Goal: Task Accomplishment & Management: Complete application form

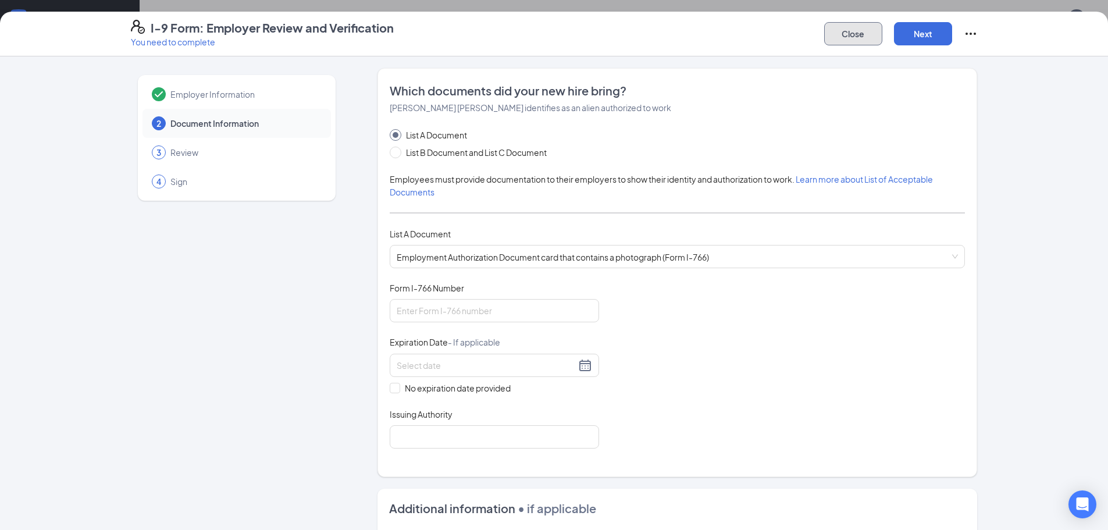
click at [868, 30] on button "Close" at bounding box center [853, 33] width 58 height 23
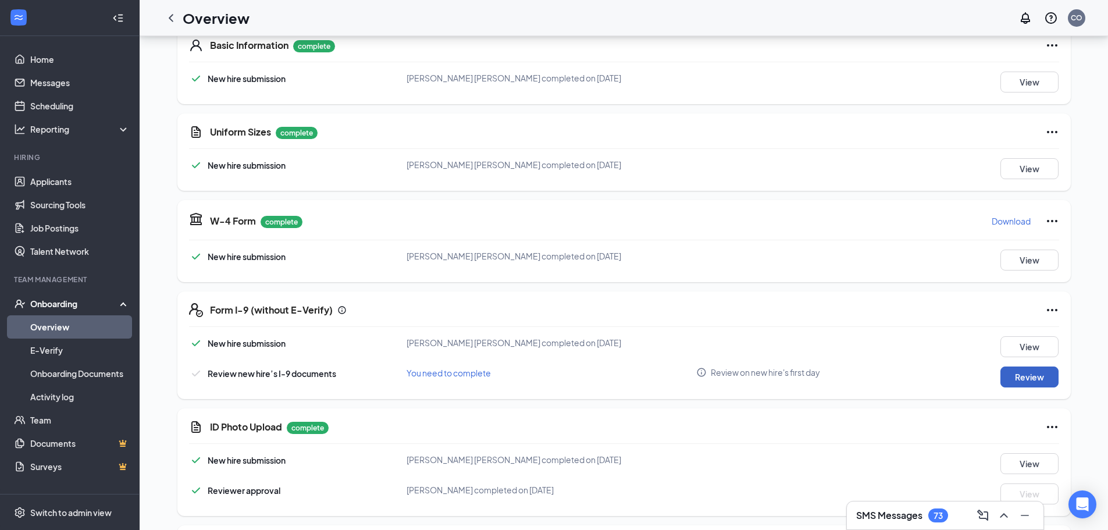
scroll to position [186, 0]
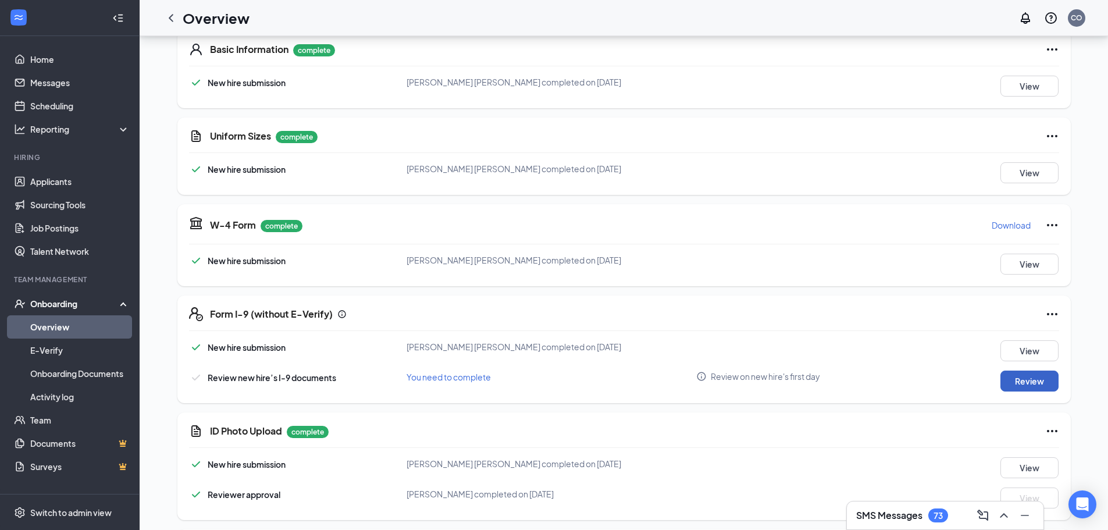
click at [1040, 377] on button "Review" at bounding box center [1030, 381] width 58 height 21
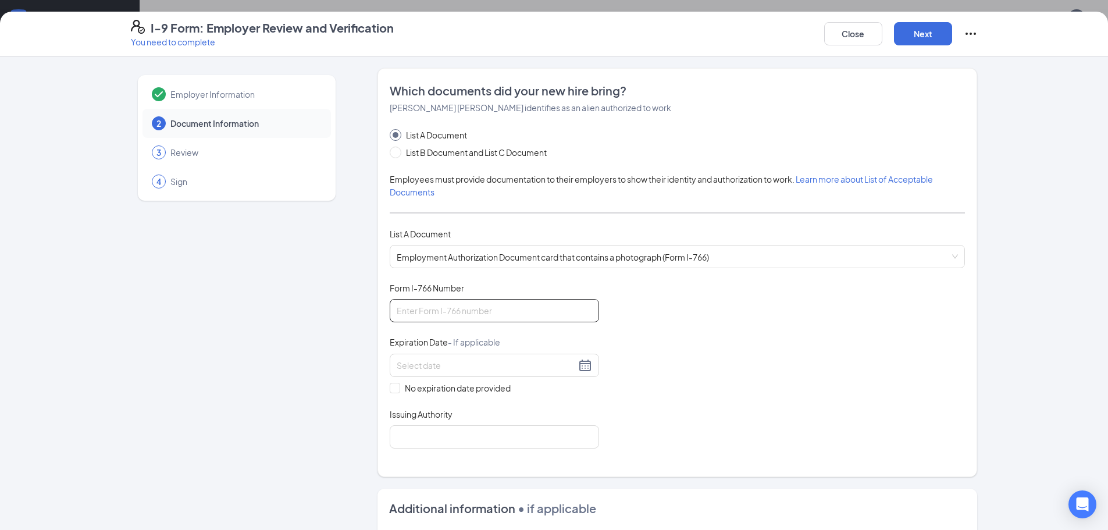
click at [468, 310] on input "Form I-766 Number" at bounding box center [494, 310] width 209 height 23
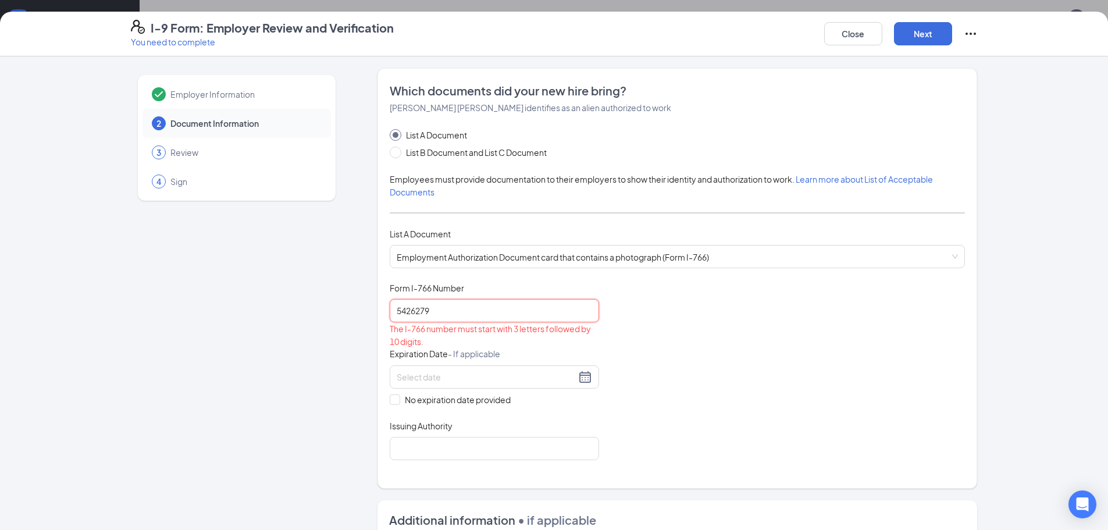
type input "54262790"
drag, startPoint x: 447, startPoint y: 311, endPoint x: 384, endPoint y: 320, distance: 63.5
click at [384, 320] on div "Which documents did your new hire bring? [PERSON_NAME] [PERSON_NAME] identifies…" at bounding box center [678, 278] width 600 height 421
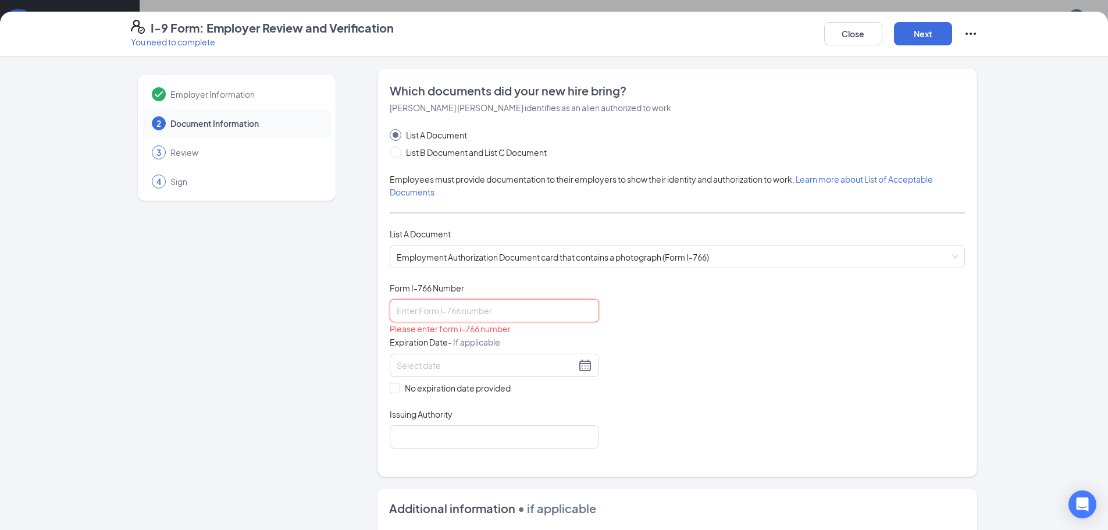
type input "I"
type input "IOE9277256574"
click at [452, 365] on input at bounding box center [486, 365] width 179 height 13
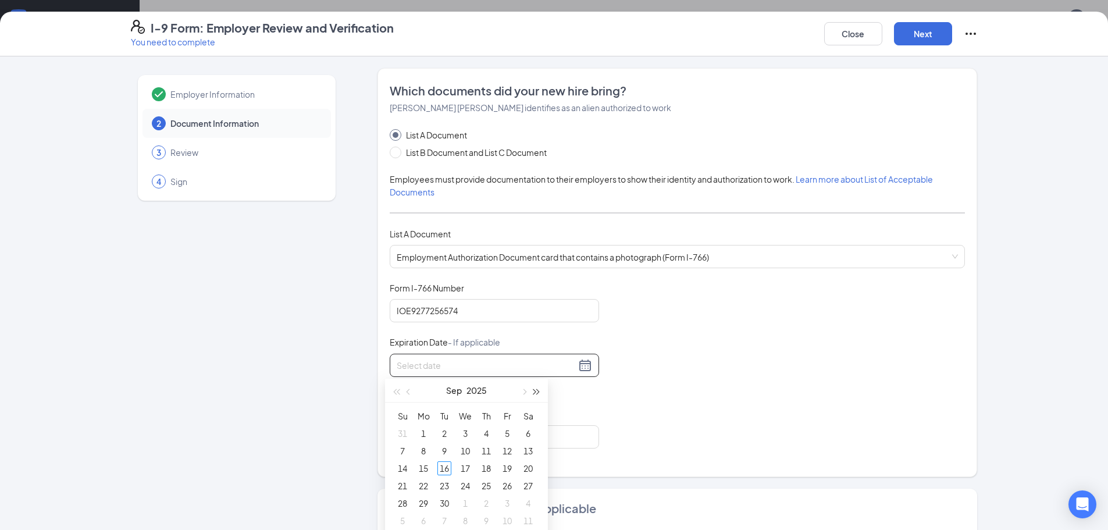
click at [535, 392] on span "button" at bounding box center [537, 392] width 6 height 6
click at [534, 393] on span "button" at bounding box center [537, 392] width 6 height 6
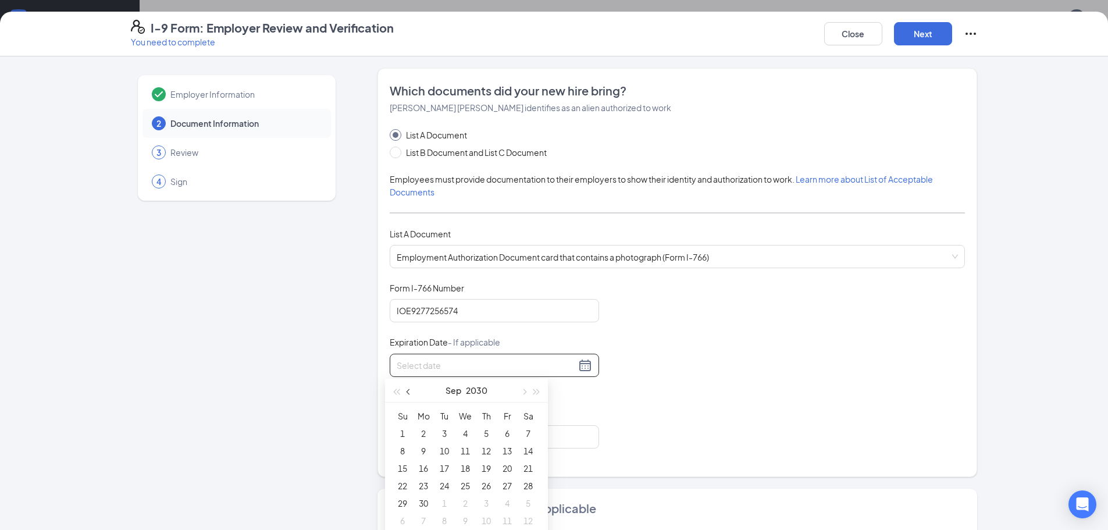
click at [407, 392] on span "button" at bounding box center [410, 392] width 6 height 6
type input "[DATE]"
click at [463, 482] on div "24" at bounding box center [466, 486] width 14 height 14
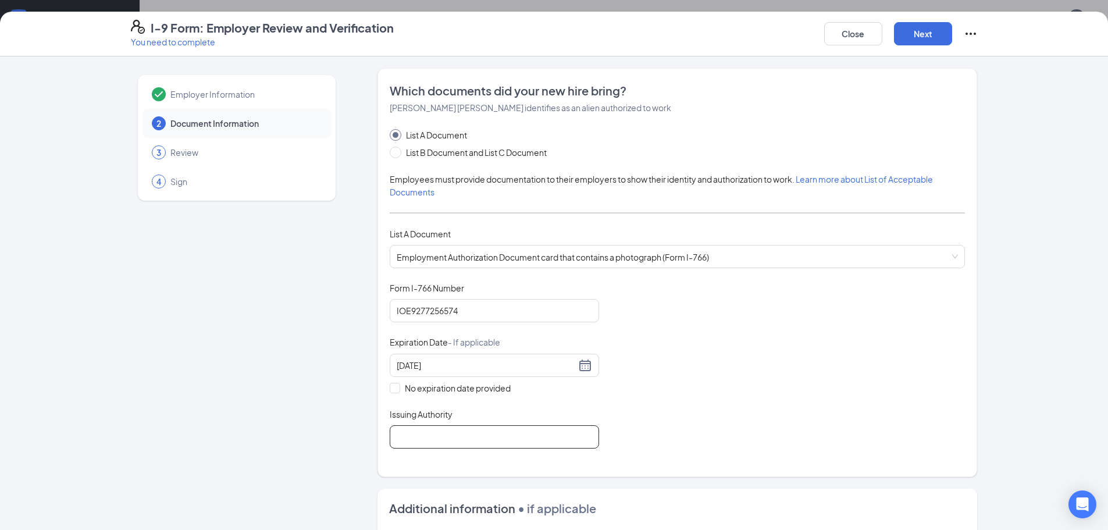
click at [429, 435] on input "Issuing Authority" at bounding box center [494, 436] width 209 height 23
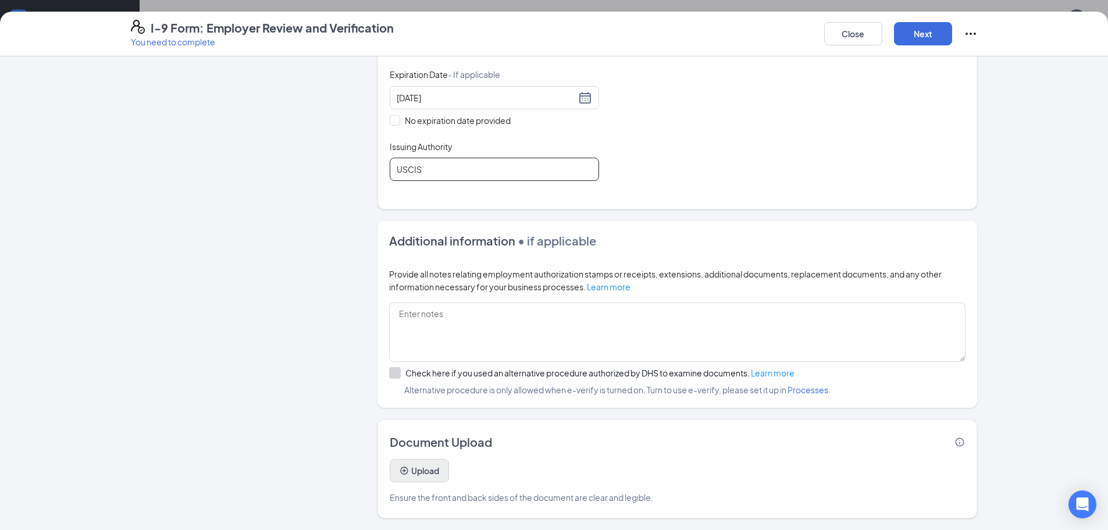
scroll to position [244, 0]
type input "USCIS"
click at [845, 32] on button "Close" at bounding box center [853, 33] width 58 height 23
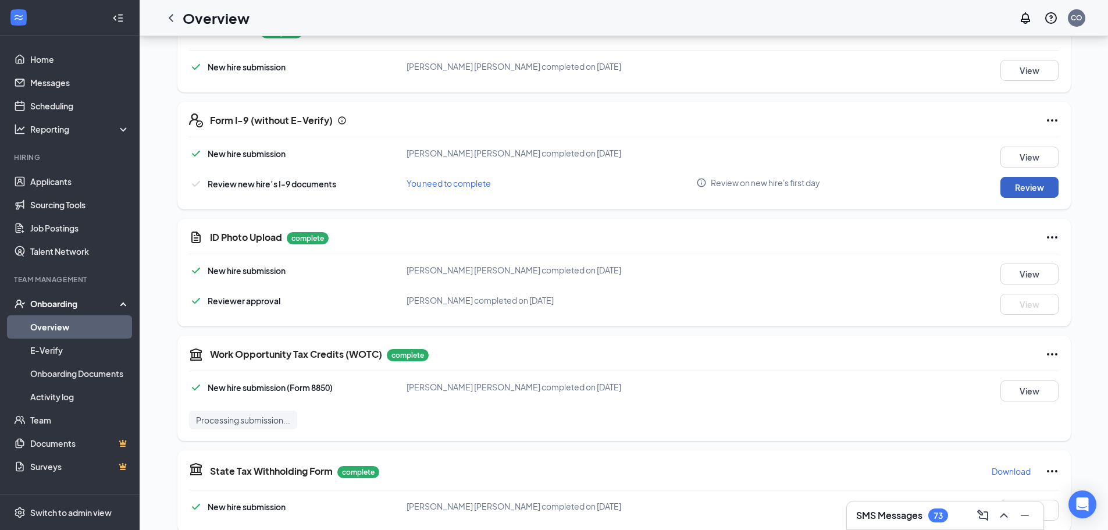
scroll to position [346, 0]
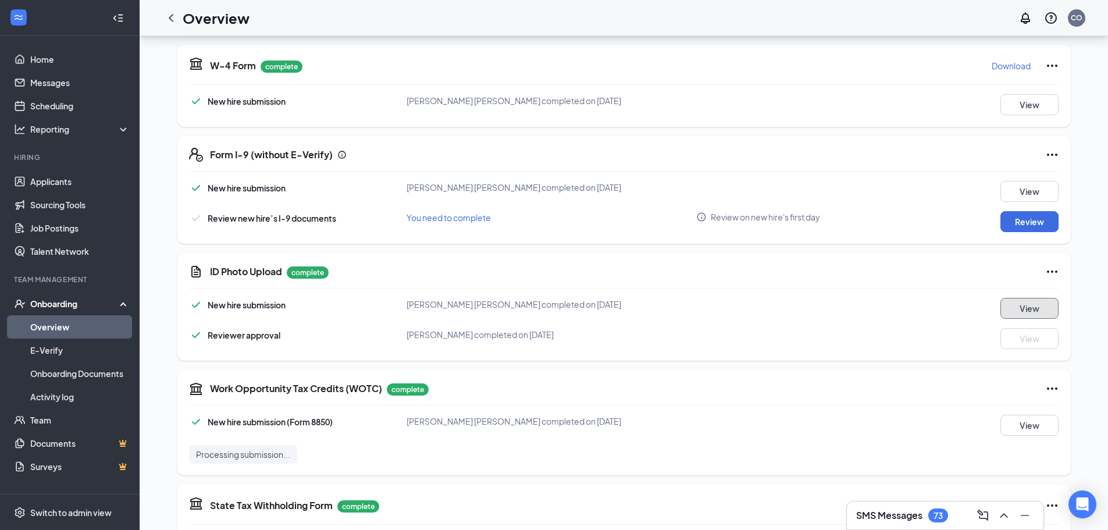
click at [1023, 308] on button "View" at bounding box center [1030, 308] width 58 height 21
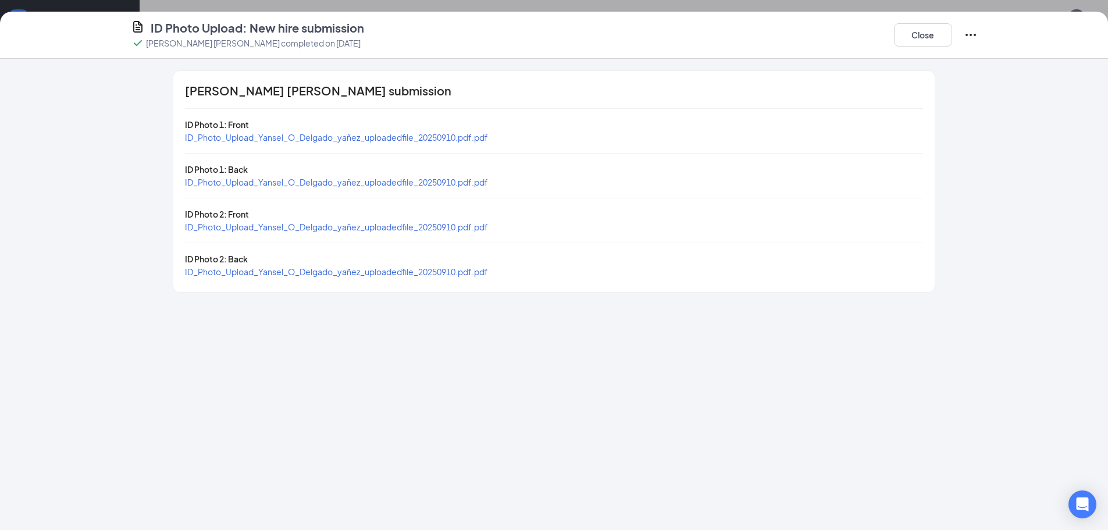
click at [411, 139] on span "ID_Photo_Upload_Yansel_O_Delgado_yañez_uploadedfile_20250910.pdf.pdf" at bounding box center [336, 137] width 303 height 10
click at [335, 184] on span "ID_Photo_Upload_Yansel_O_Delgado_yañez_uploadedfile_20250910.pdf.pdf" at bounding box center [336, 182] width 303 height 10
click at [950, 35] on button "Close" at bounding box center [923, 34] width 58 height 23
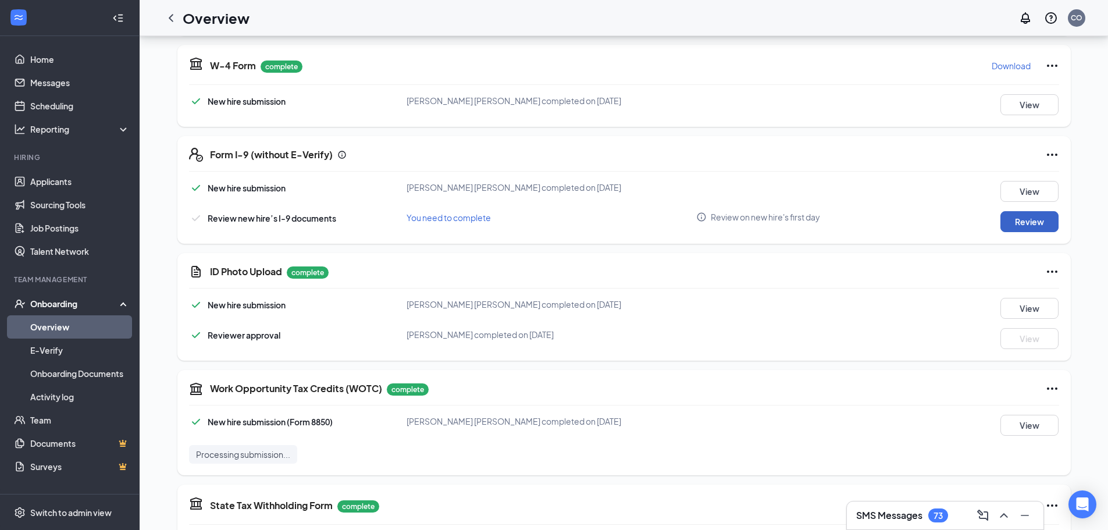
click at [1015, 229] on button "Review" at bounding box center [1030, 221] width 58 height 21
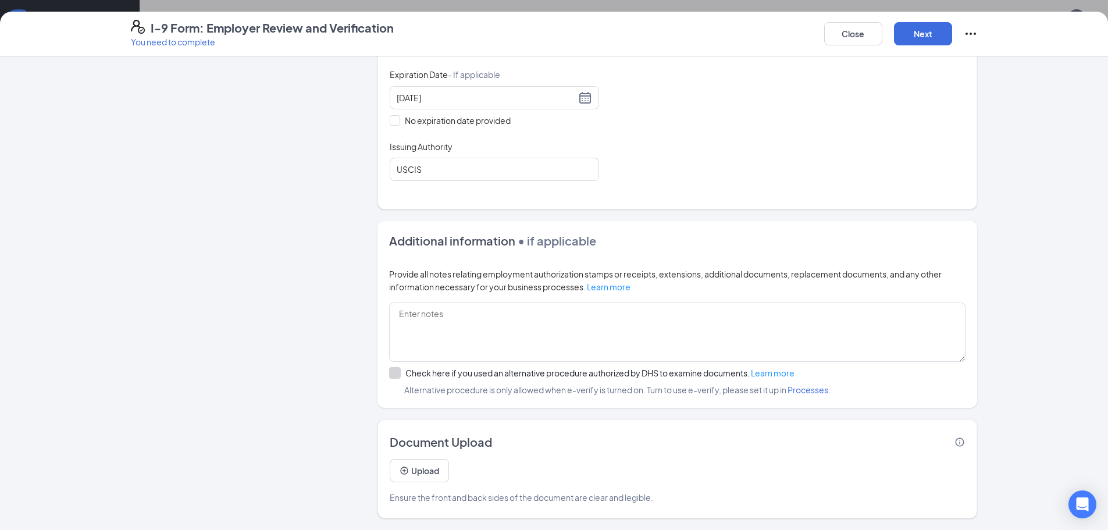
scroll to position [462, 0]
click at [405, 471] on button "Upload" at bounding box center [419, 470] width 59 height 23
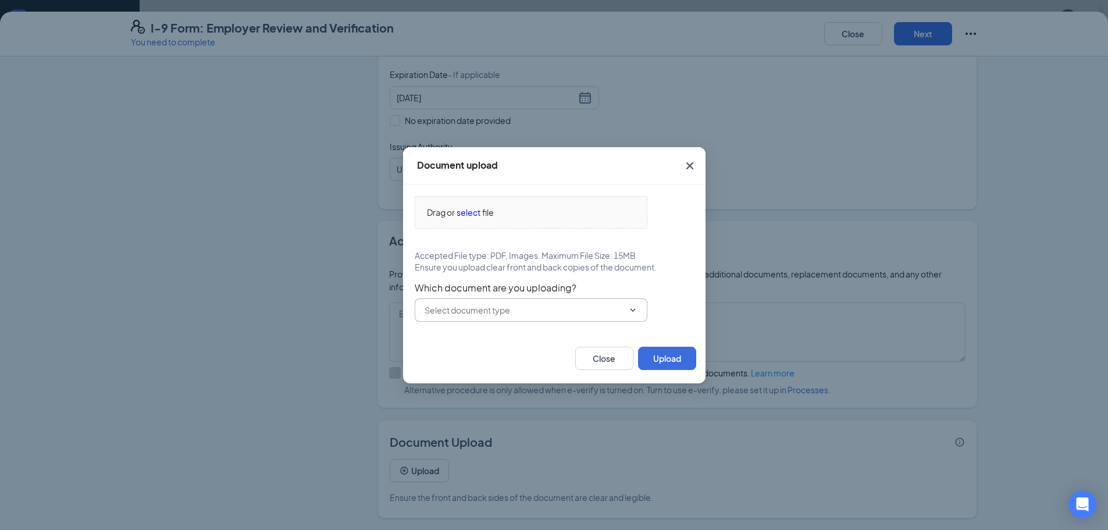
click at [478, 311] on input "text" at bounding box center [524, 310] width 199 height 13
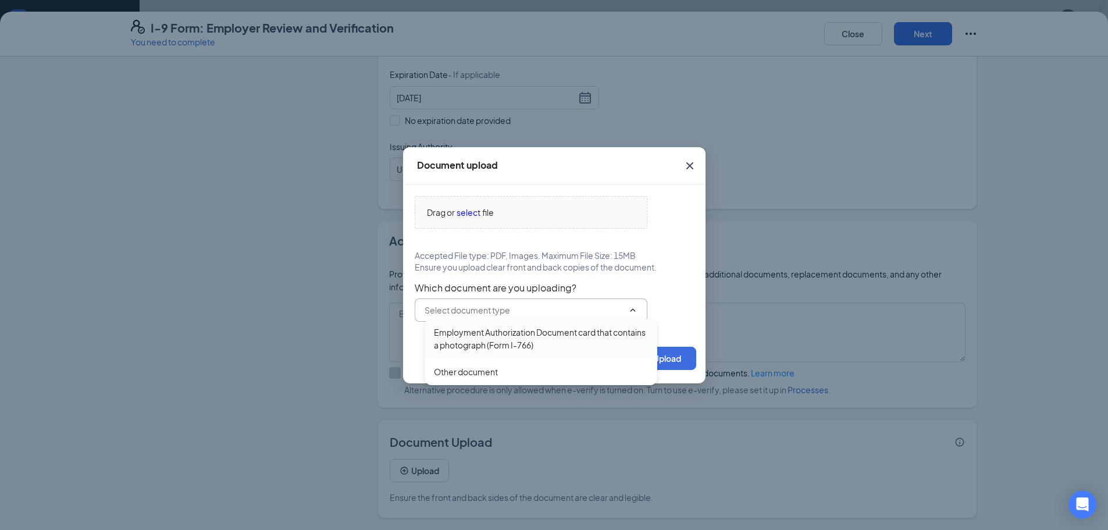
click at [474, 339] on div "Employment Authorization Document card that contains a photograph (Form I-766)" at bounding box center [541, 339] width 214 height 26
type input "Employment Authorization Document card that contains a photograph (Form I-766)"
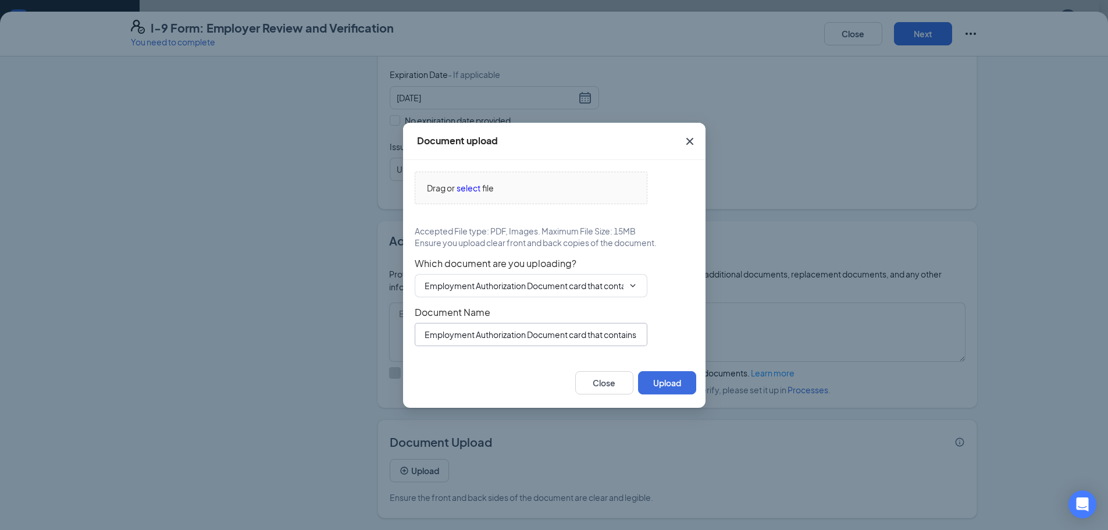
click at [555, 340] on input "Employment Authorization Document card that contains a photograph (Form I-766)" at bounding box center [531, 334] width 233 height 23
click at [464, 192] on span "select" at bounding box center [469, 188] width 24 height 13
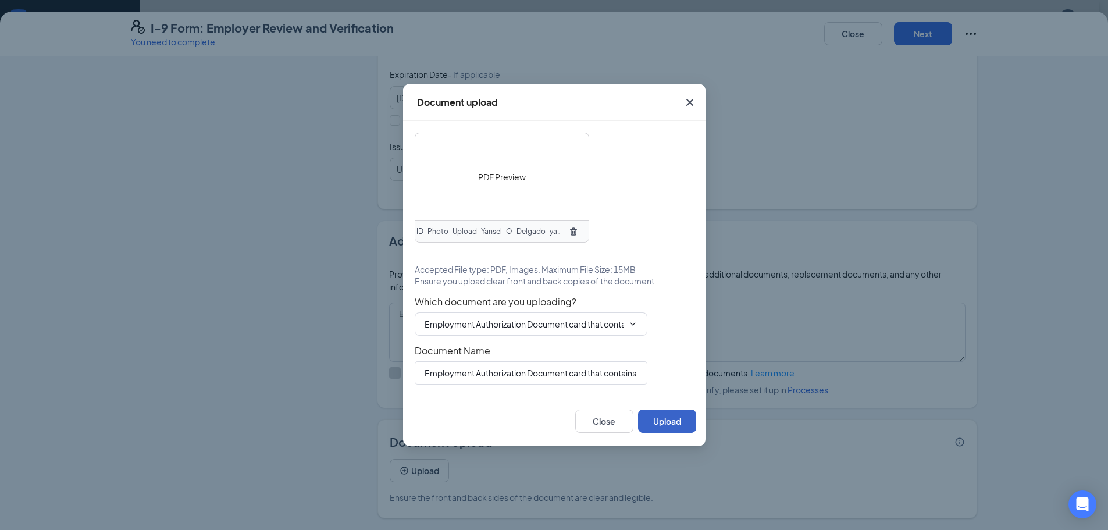
click at [665, 422] on button "Upload" at bounding box center [667, 421] width 58 height 23
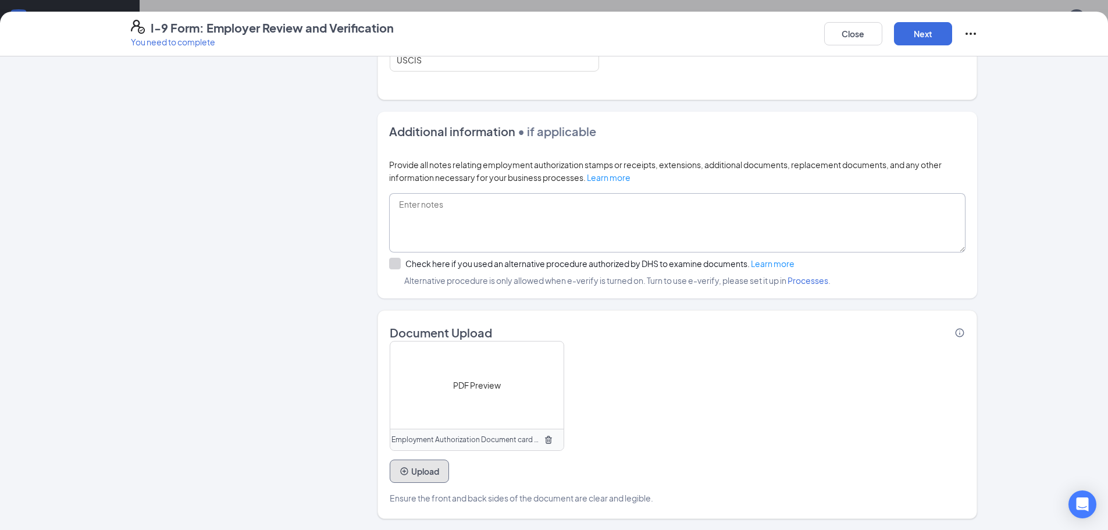
scroll to position [378, 0]
click at [437, 470] on button "Upload" at bounding box center [419, 470] width 59 height 23
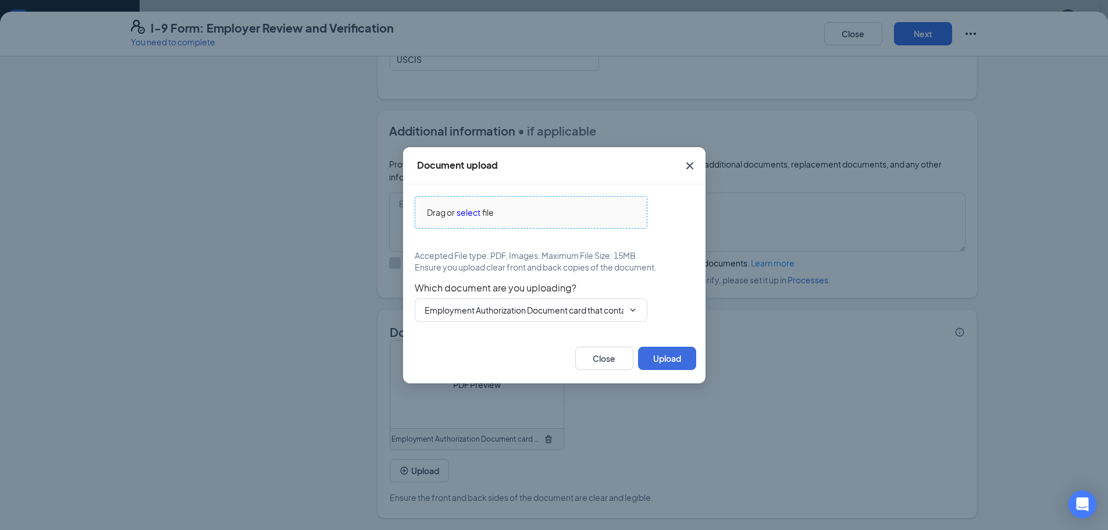
click at [470, 214] on span "select" at bounding box center [469, 212] width 24 height 13
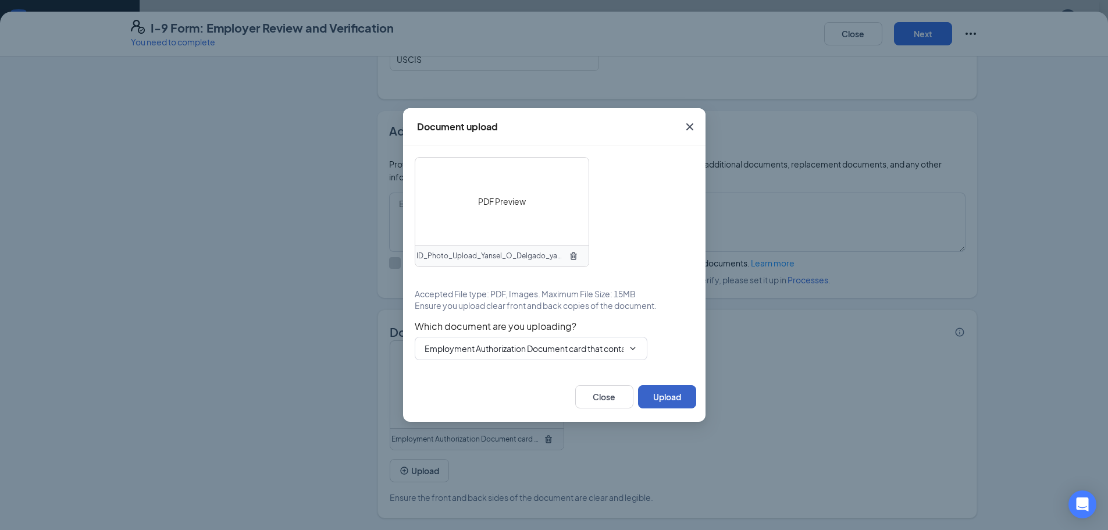
click at [663, 395] on button "Upload" at bounding box center [667, 396] width 58 height 23
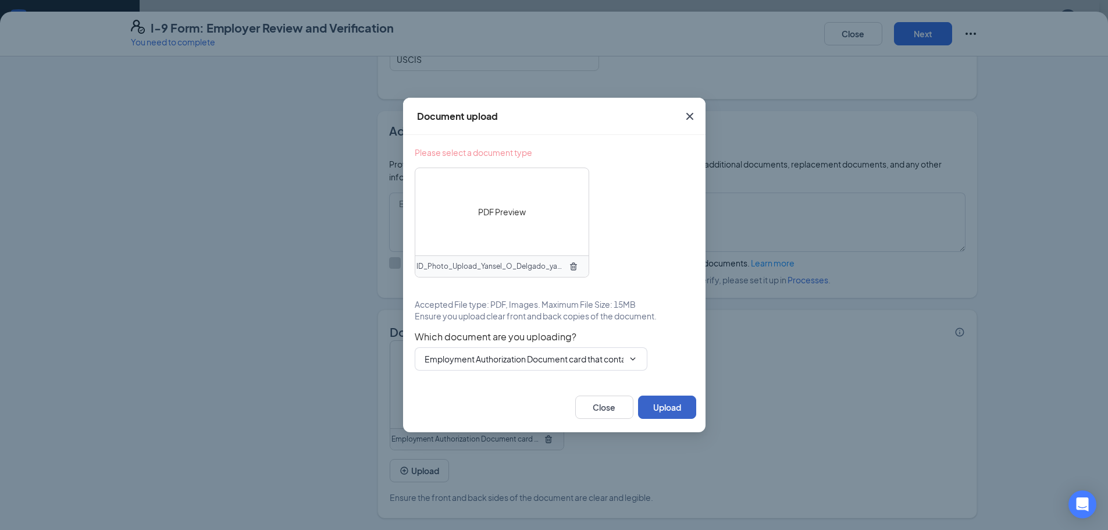
click at [677, 414] on button "Upload" at bounding box center [667, 407] width 58 height 23
click at [528, 360] on input "Employment Authorization Document card that contains a photograph (Form I-766)" at bounding box center [524, 359] width 199 height 13
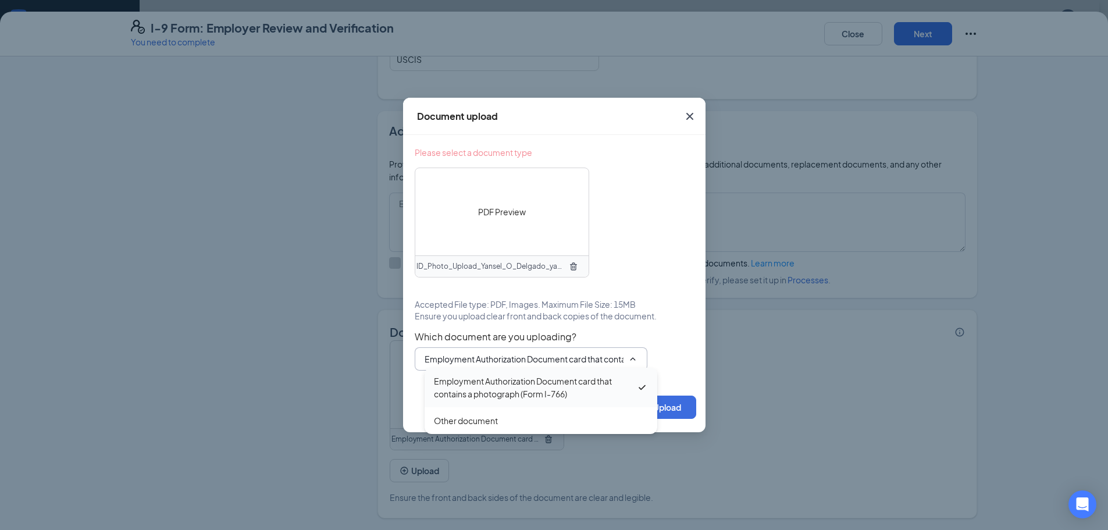
click at [514, 384] on div "Employment Authorization Document card that contains a photograph (Form I-766)" at bounding box center [535, 388] width 202 height 26
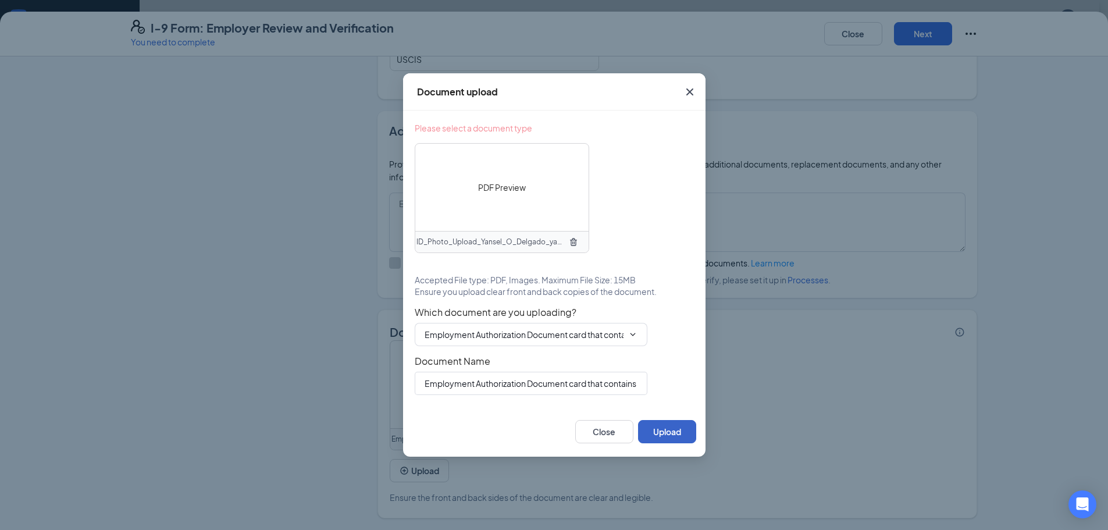
click at [677, 436] on button "Upload" at bounding box center [667, 431] width 58 height 23
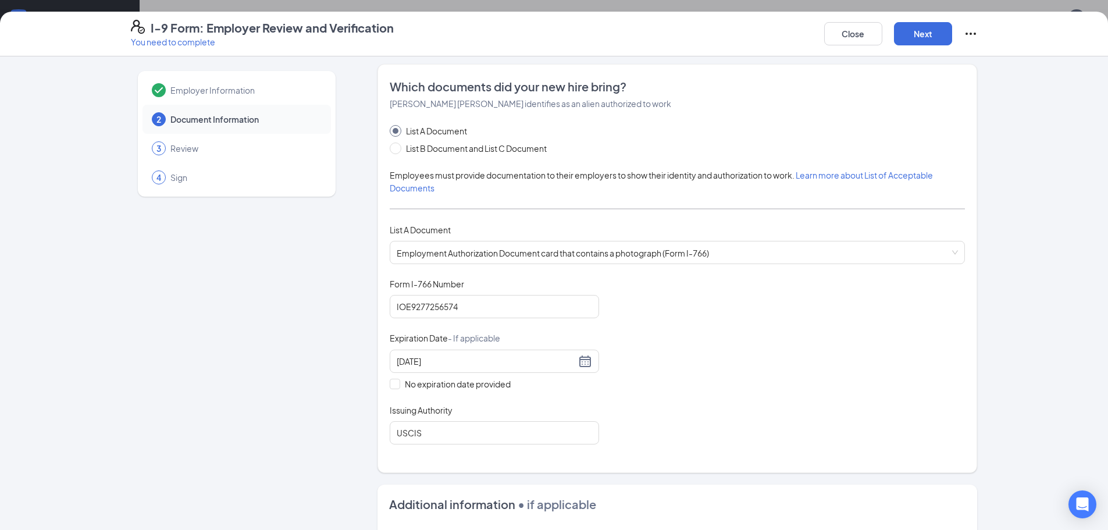
scroll to position [0, 0]
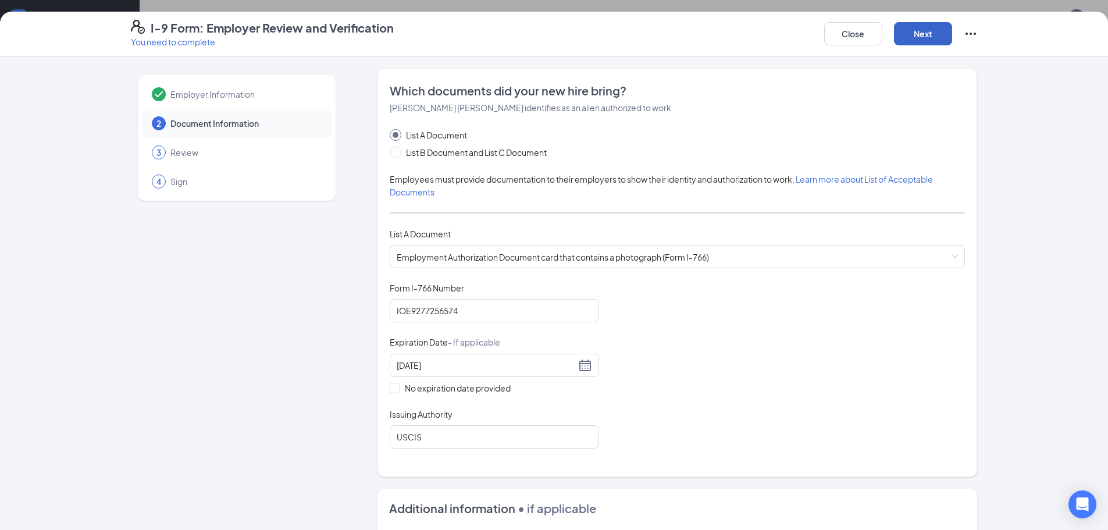
click at [927, 37] on button "Next" at bounding box center [923, 33] width 58 height 23
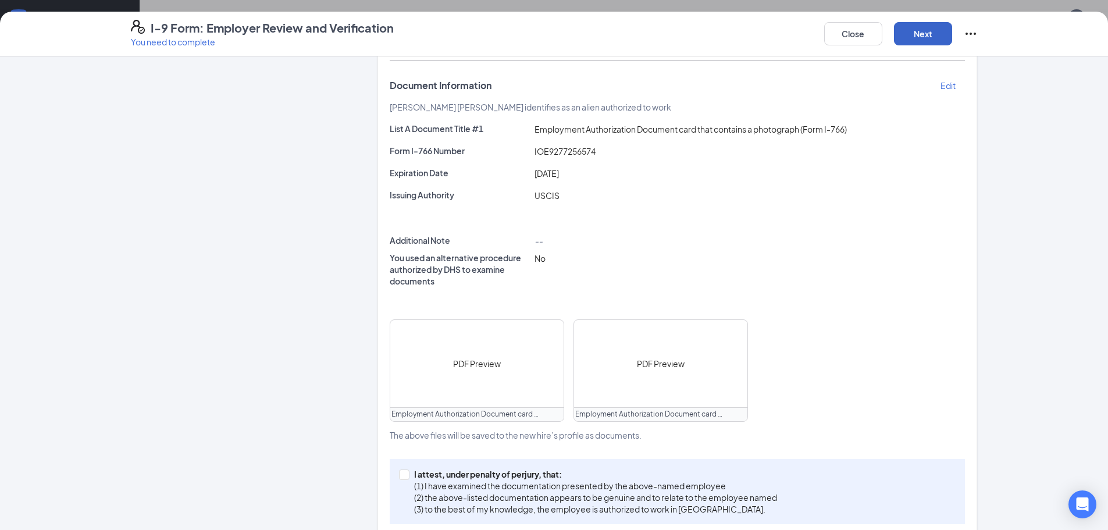
scroll to position [195, 0]
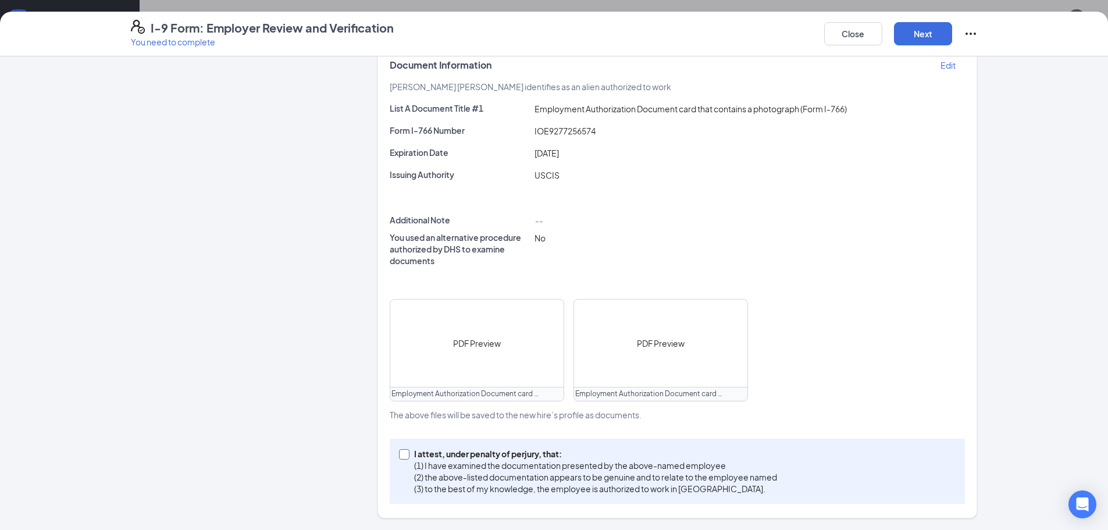
click at [400, 449] on input "I attest, under penalty of [PERSON_NAME], that: (1) I have examined the documen…" at bounding box center [403, 453] width 8 height 8
checkbox input "true"
click at [802, 303] on div "PDF Preview Employment Authorization Document card that contains a photograph (…" at bounding box center [677, 350] width 575 height 102
click at [926, 29] on button "Next" at bounding box center [923, 33] width 58 height 23
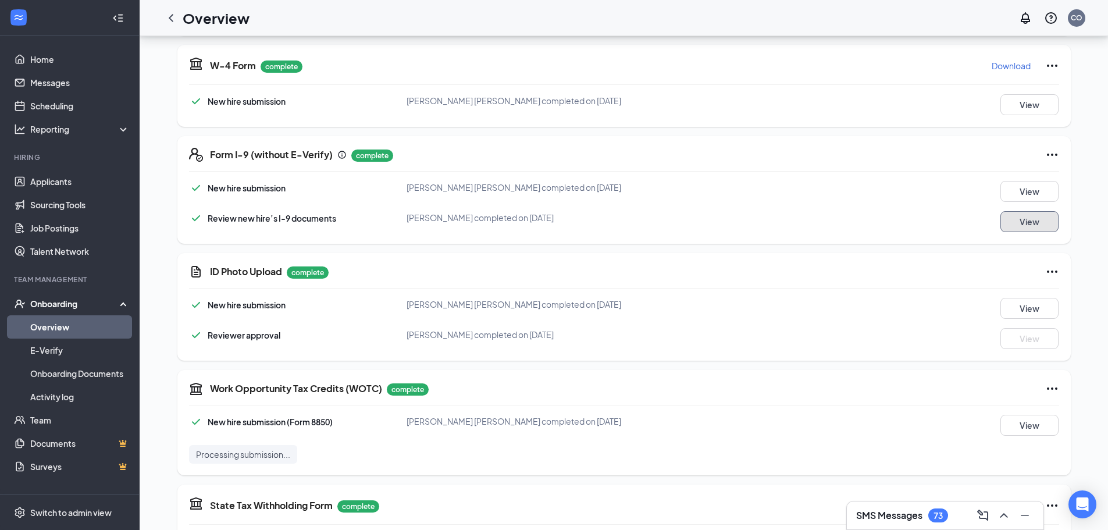
scroll to position [0, 0]
